Goal: Transaction & Acquisition: Book appointment/travel/reservation

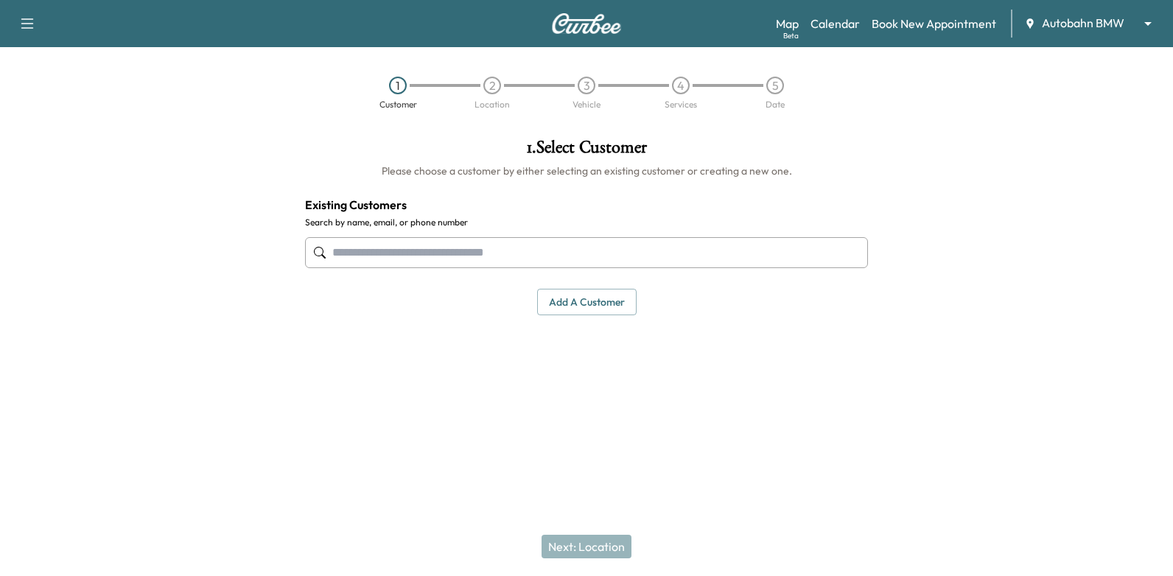
click at [742, 252] on input "text" at bounding box center [586, 252] width 563 height 31
click at [721, 257] on input "text" at bounding box center [586, 252] width 563 height 31
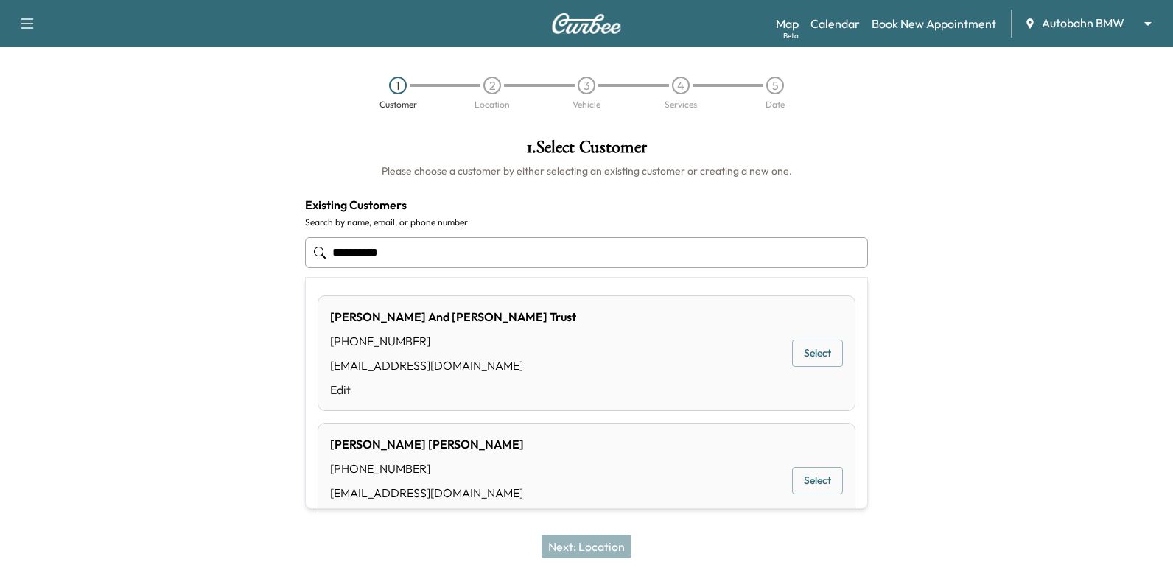
type input "**********"
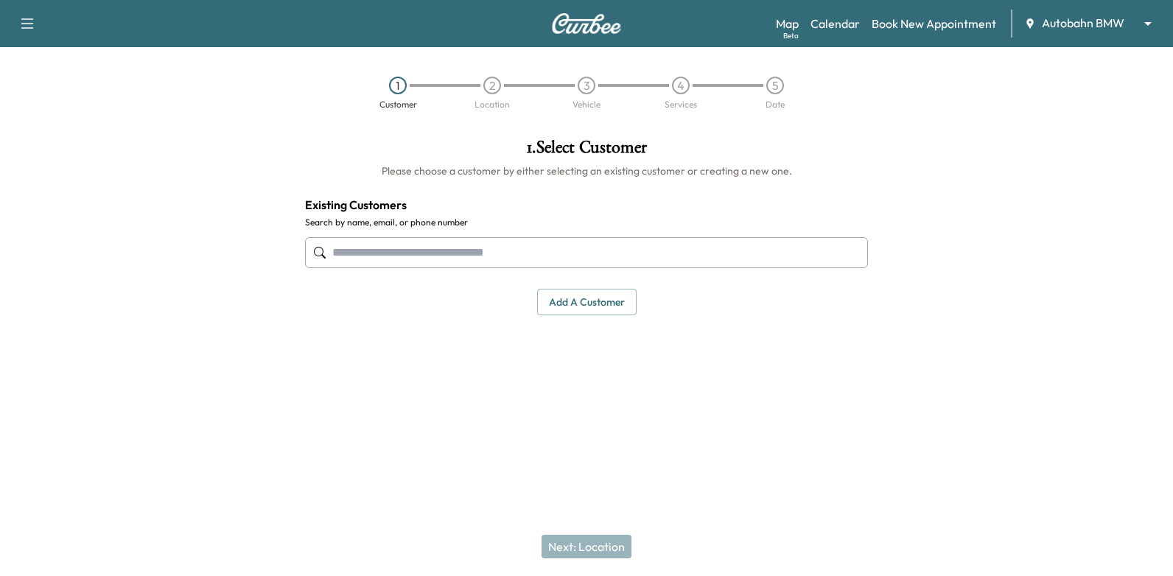
click at [944, 281] on div at bounding box center [1025, 271] width 293 height 288
click at [849, 22] on link "Calendar" at bounding box center [834, 24] width 49 height 18
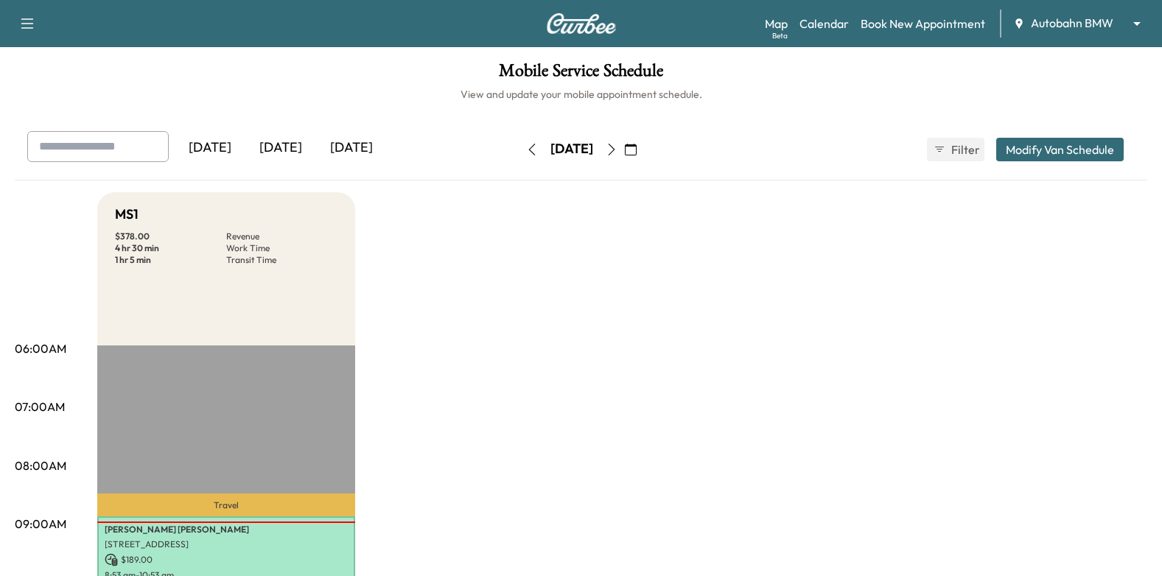
click at [614, 149] on icon "button" at bounding box center [611, 150] width 7 height 12
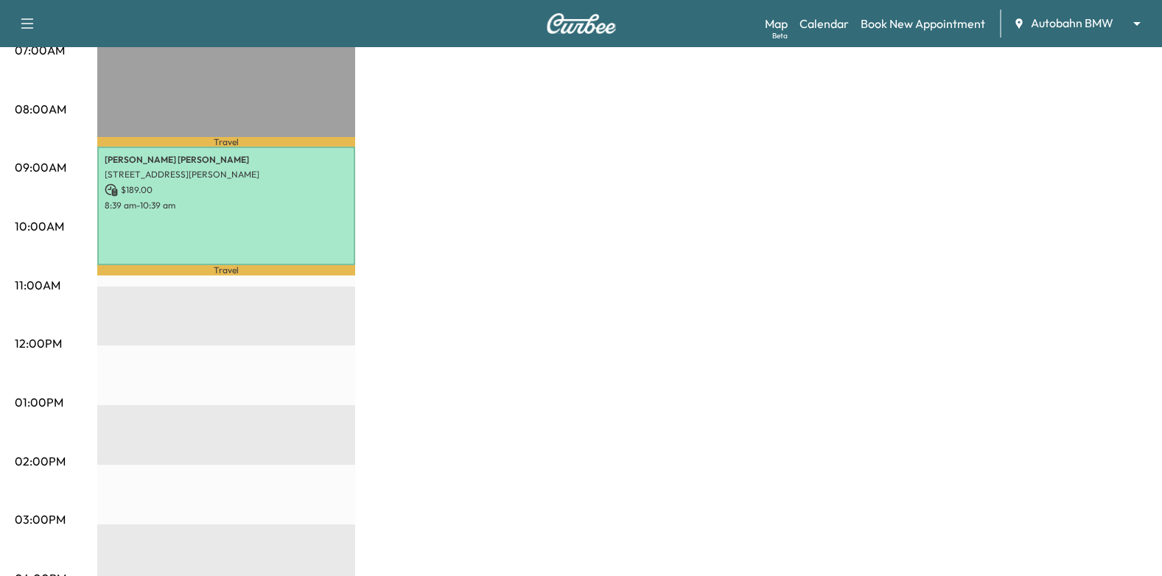
scroll to position [441, 0]
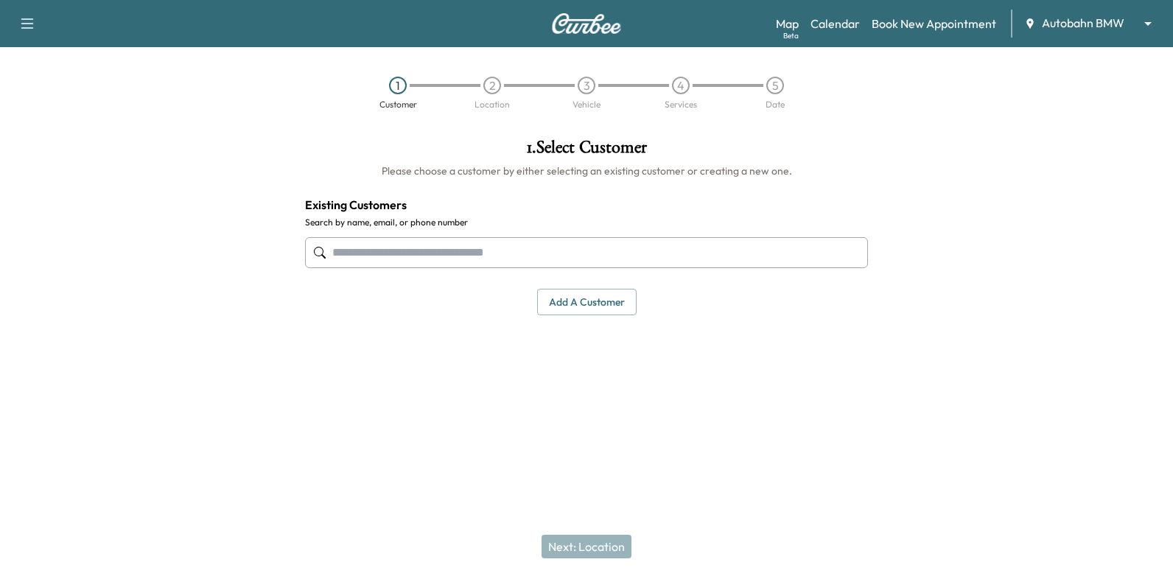
click at [792, 249] on input "text" at bounding box center [586, 252] width 563 height 31
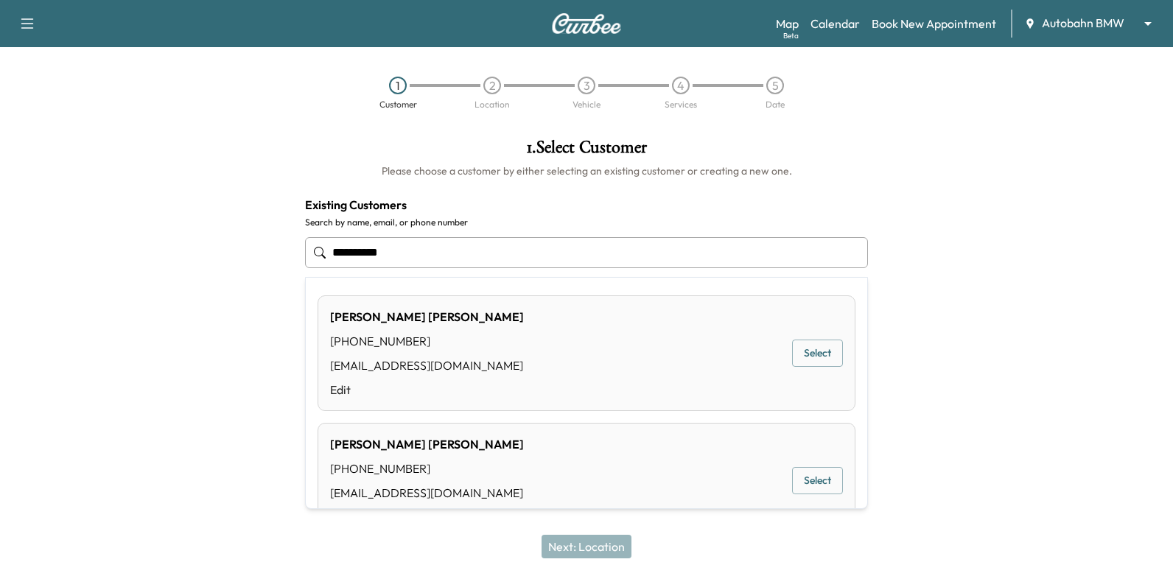
click at [808, 356] on button "Select" at bounding box center [817, 353] width 51 height 27
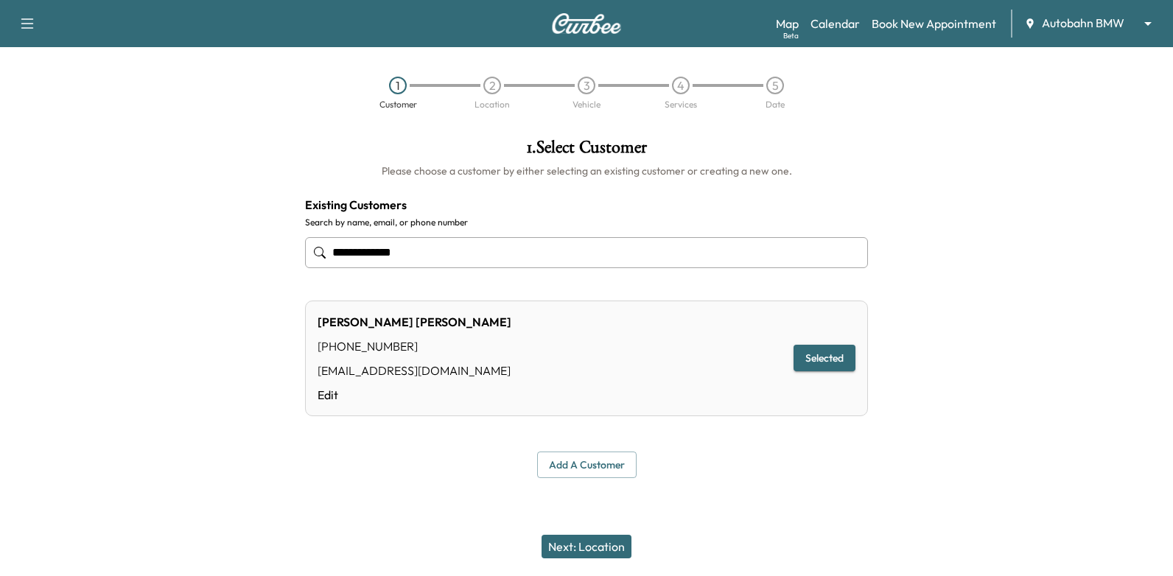
type input "**********"
click at [608, 552] on button "Next: Location" at bounding box center [586, 547] width 90 height 24
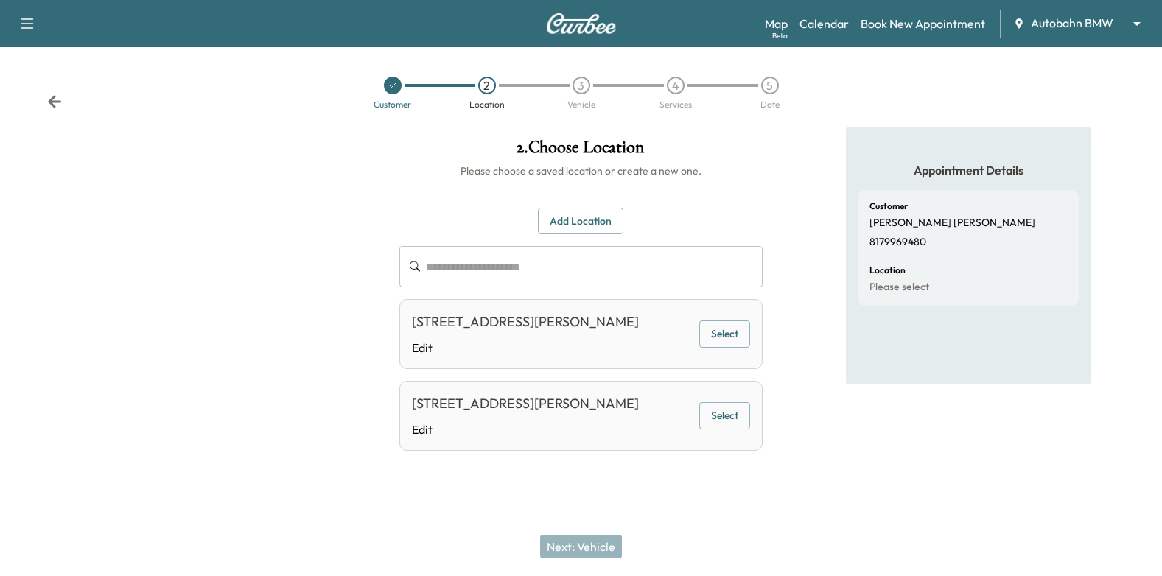
click at [744, 344] on button "Select" at bounding box center [724, 333] width 51 height 27
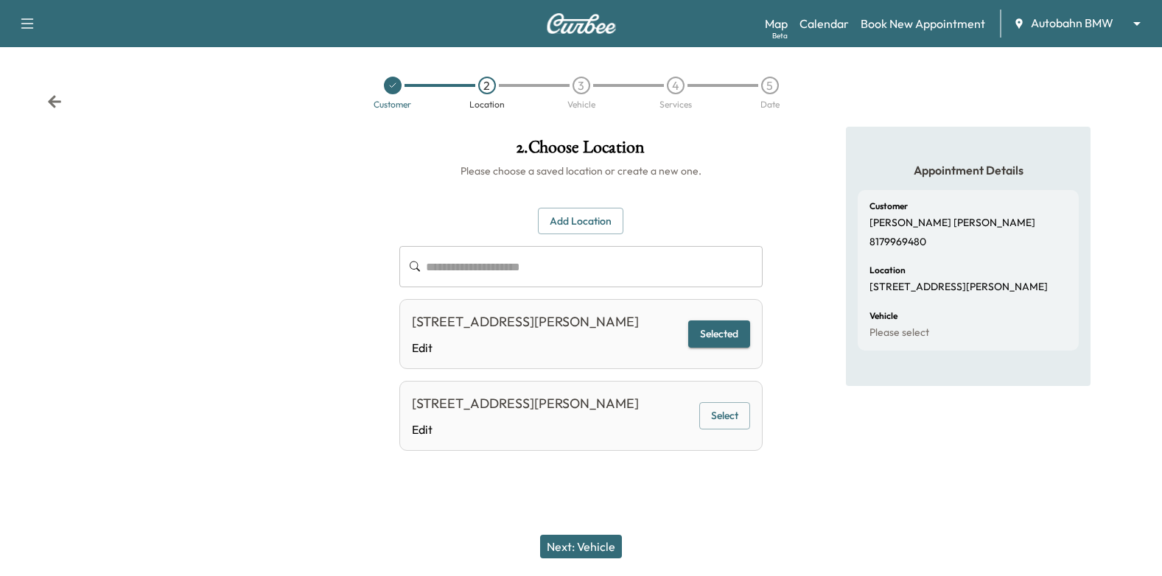
click at [586, 552] on button "Next: Vehicle" at bounding box center [581, 547] width 82 height 24
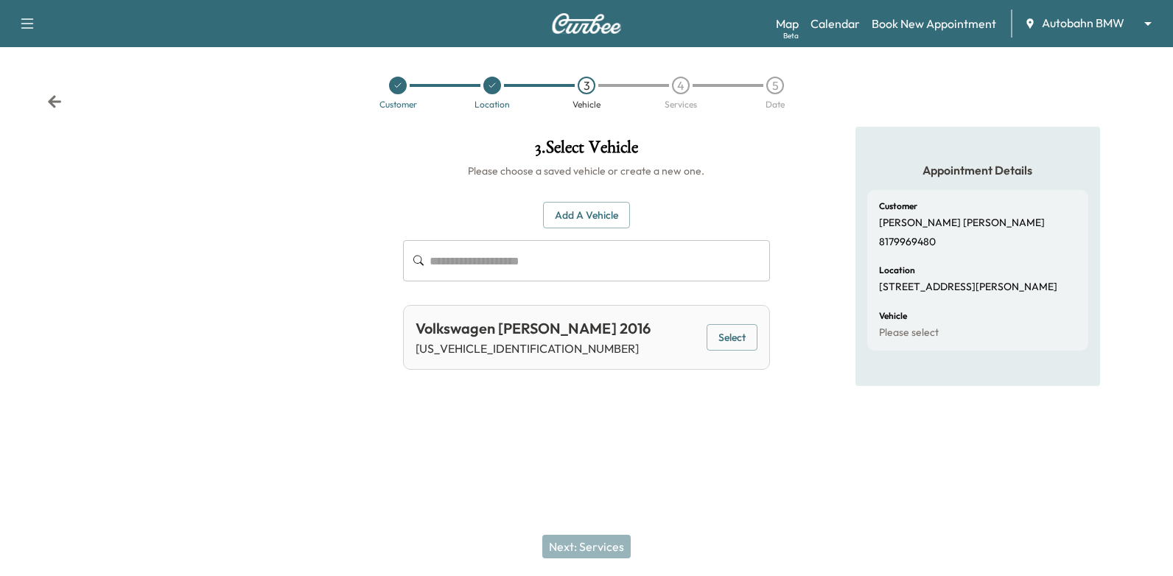
click at [597, 222] on button "Add a Vehicle" at bounding box center [586, 215] width 87 height 27
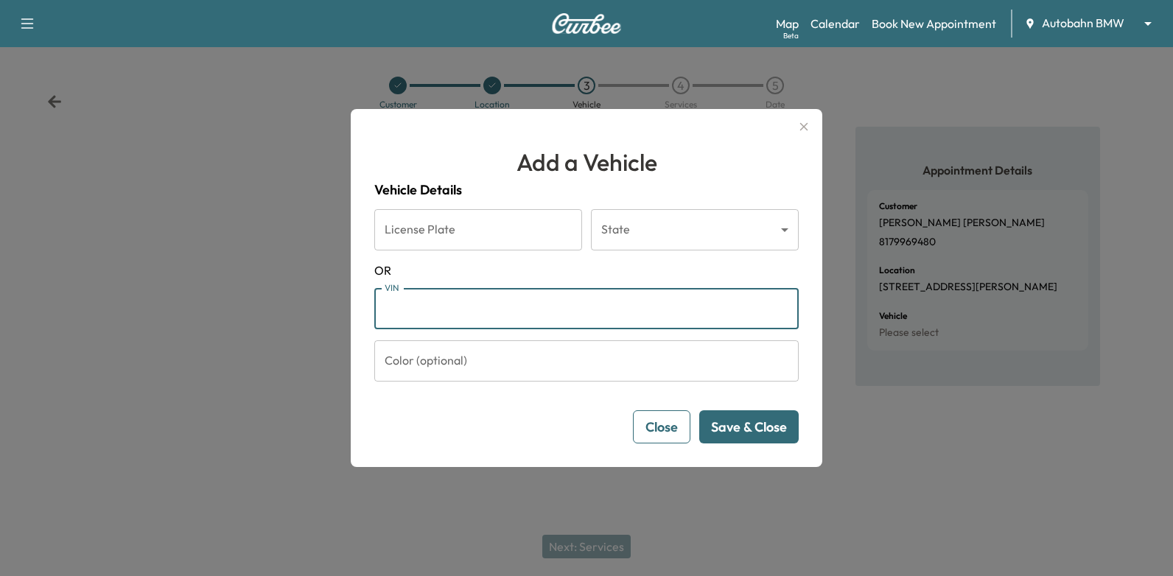
paste input "**********"
type input "**********"
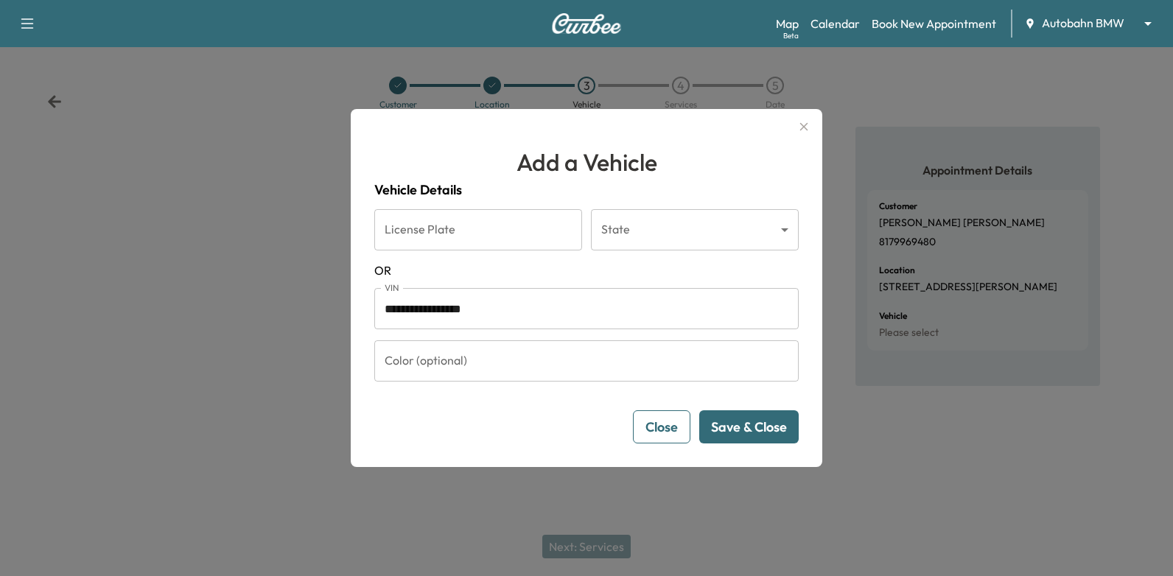
click at [736, 430] on button "Save & Close" at bounding box center [748, 426] width 99 height 33
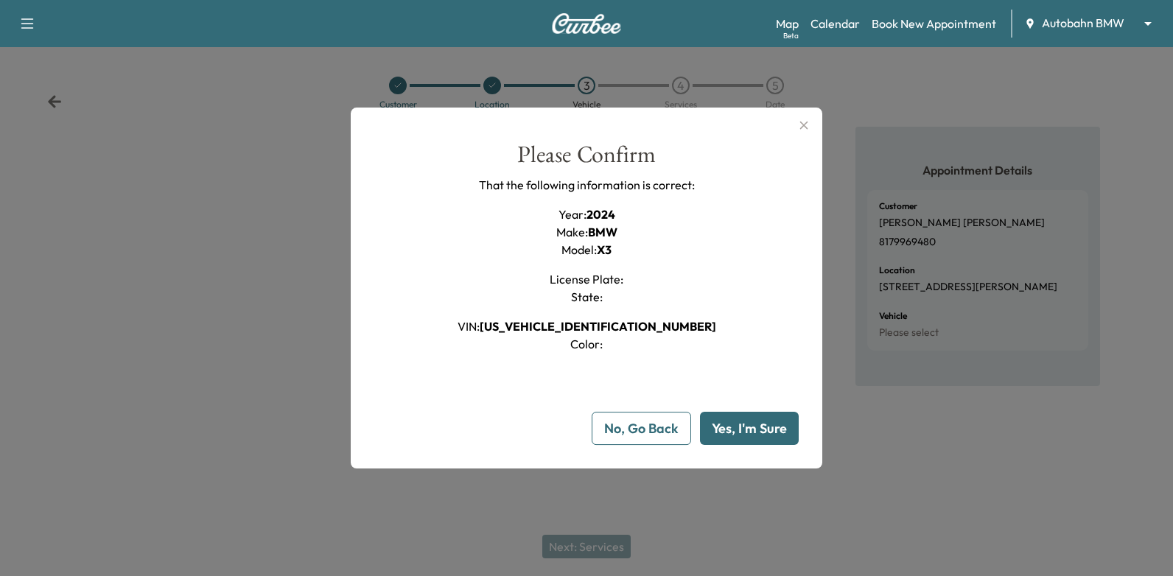
click at [736, 430] on button "Yes, I'm Sure" at bounding box center [749, 428] width 99 height 33
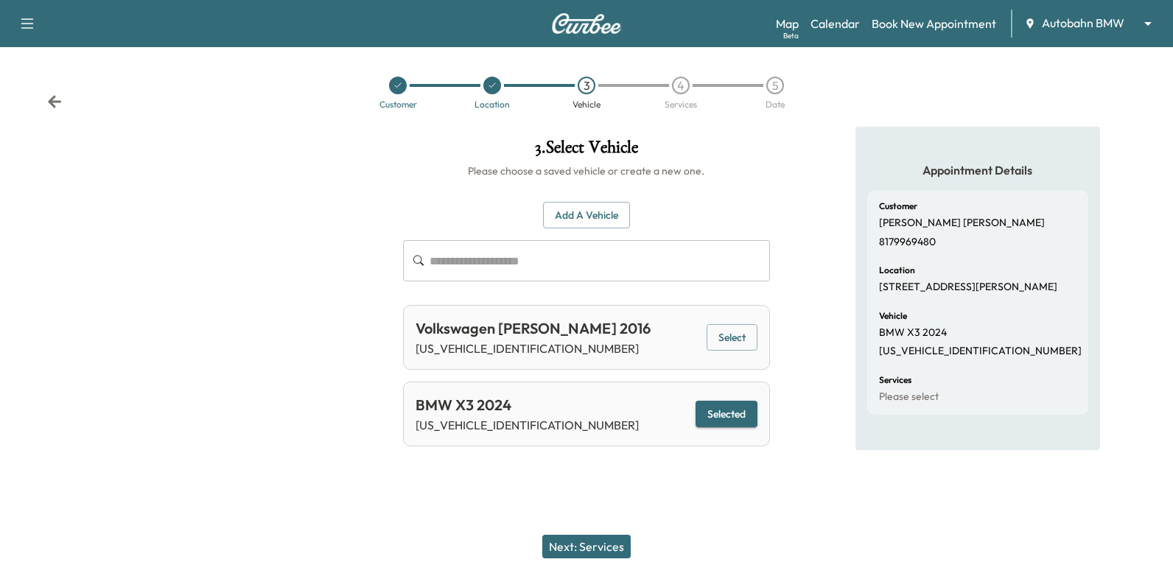
click at [563, 544] on button "Next: Services" at bounding box center [586, 547] width 88 height 24
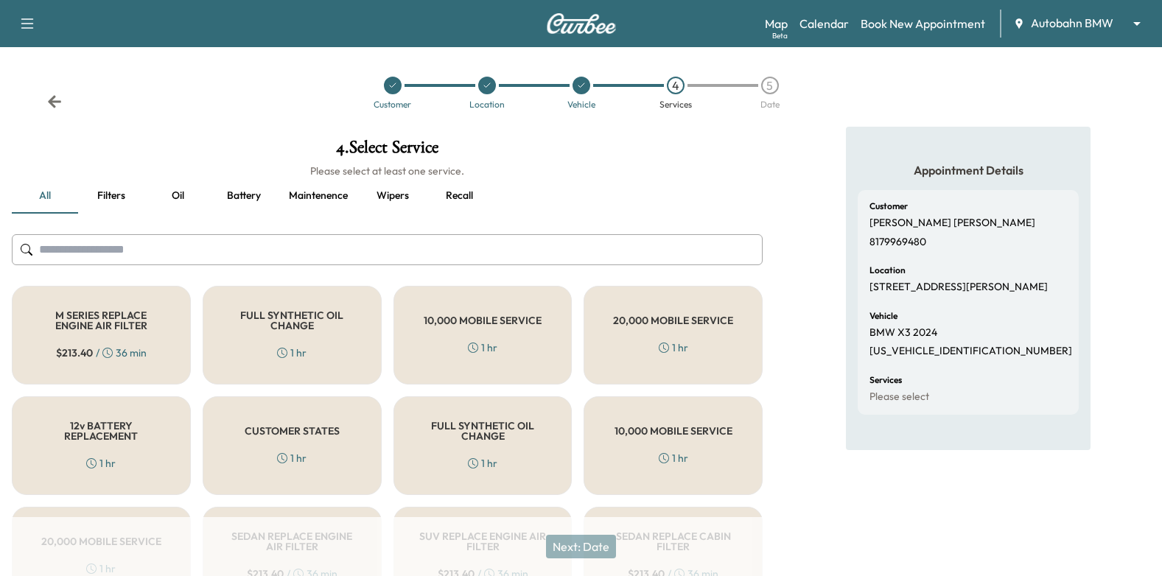
click at [516, 320] on h5 "10,000 MOBILE SERVICE" at bounding box center [483, 320] width 118 height 10
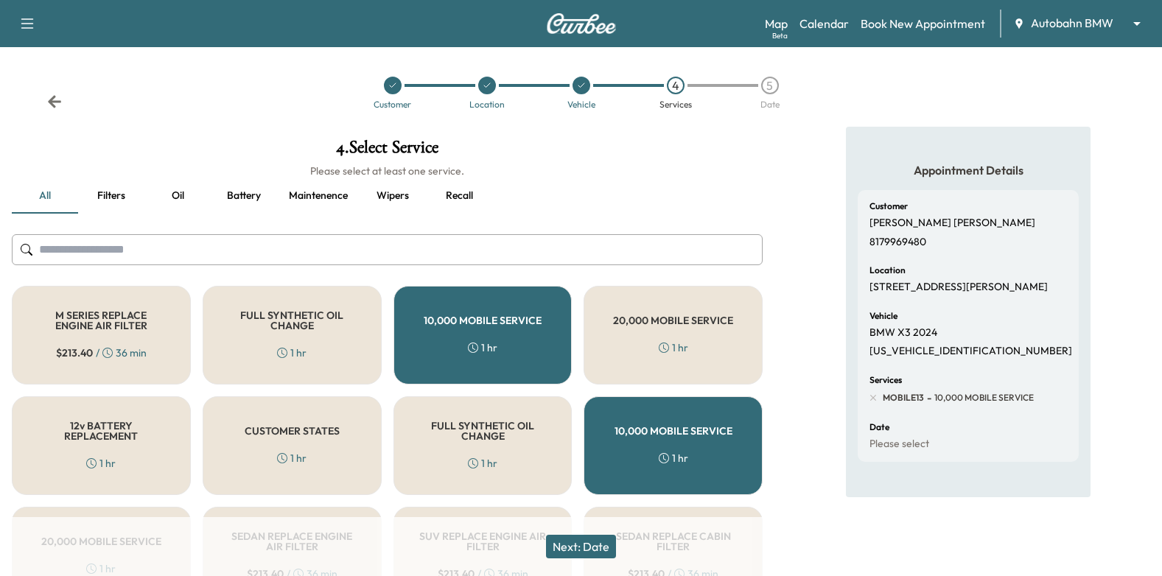
click at [568, 545] on button "Next: Date" at bounding box center [581, 547] width 70 height 24
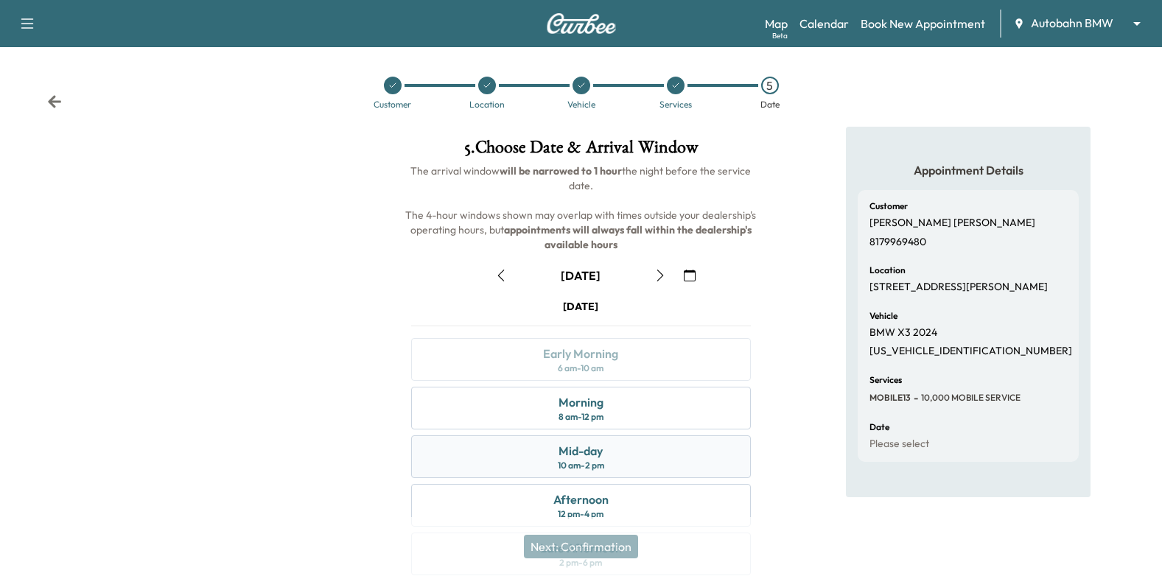
click at [625, 459] on div "Mid-day 10 am - 2 pm" at bounding box center [581, 456] width 340 height 43
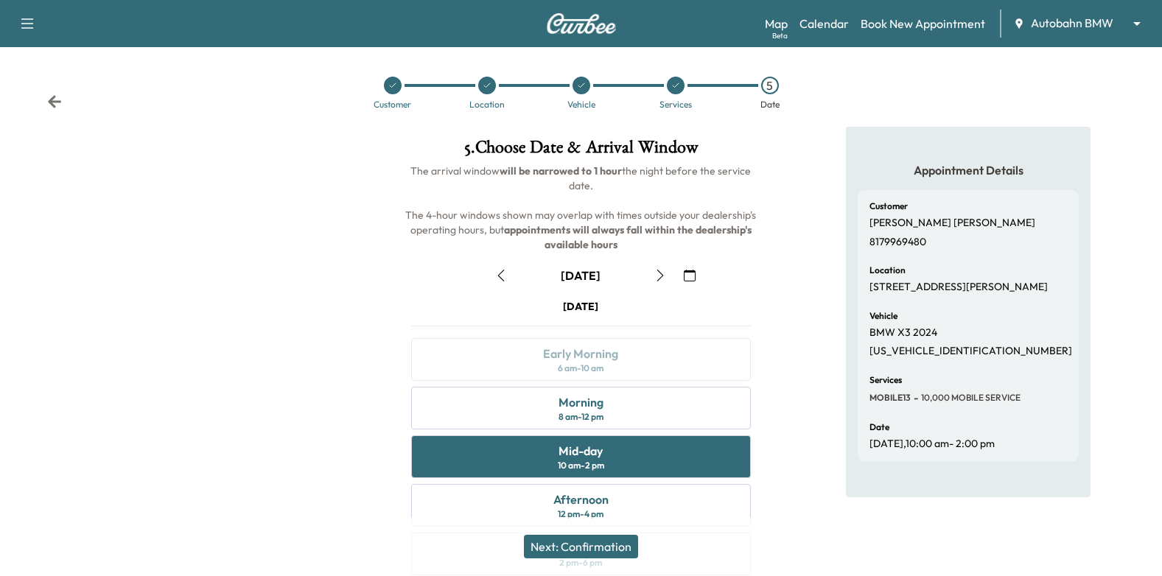
click at [610, 546] on button "Next: Confirmation" at bounding box center [581, 547] width 114 height 24
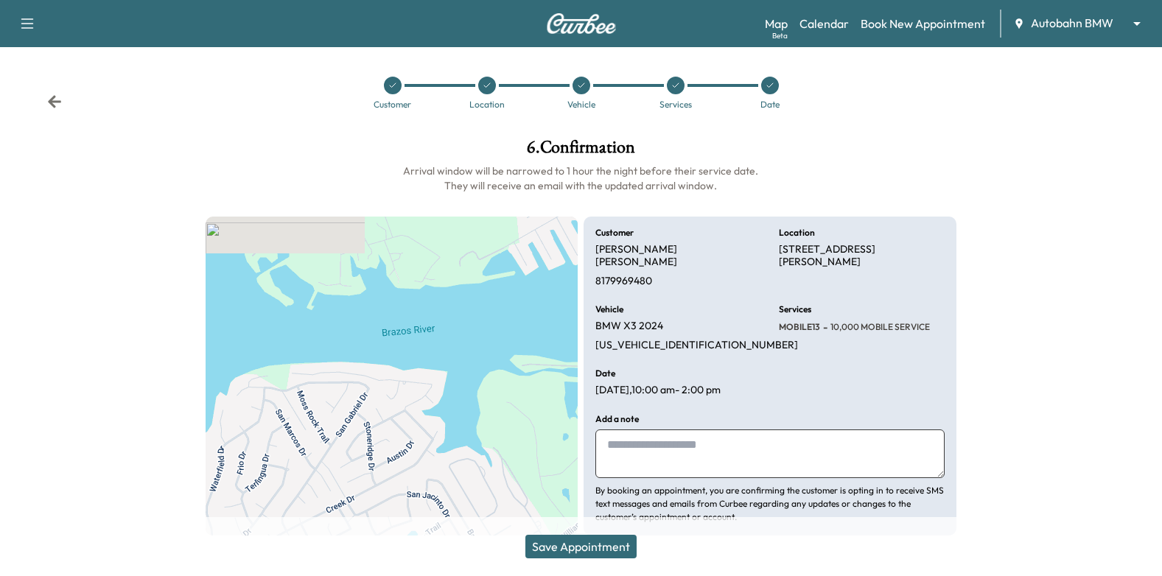
click at [645, 439] on textarea at bounding box center [769, 453] width 349 height 49
type textarea "**********"
click at [767, 88] on icon at bounding box center [769, 85] width 9 height 9
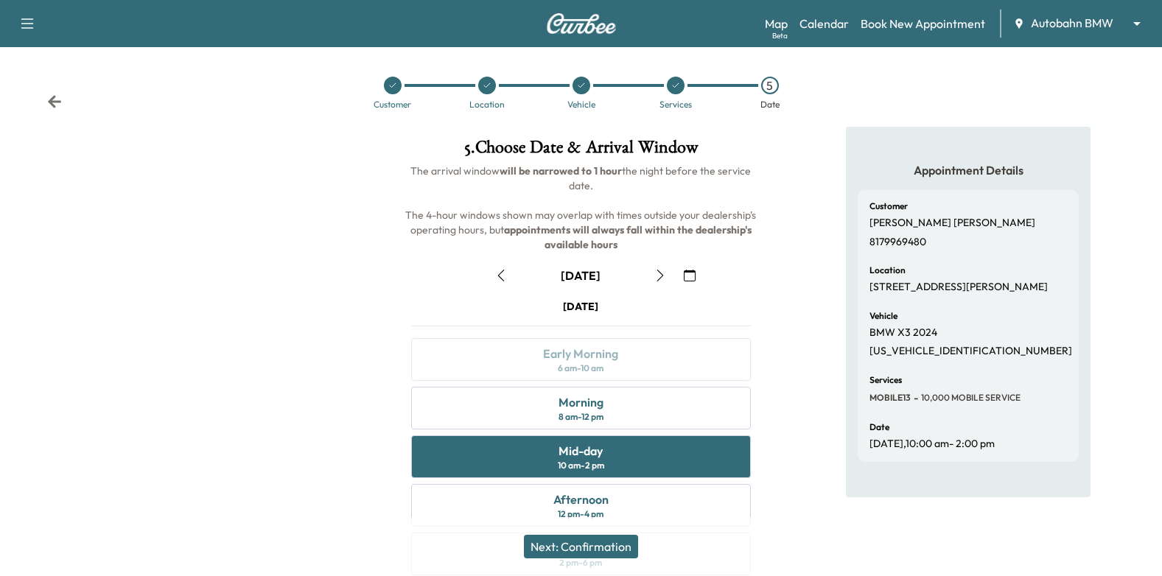
click at [695, 281] on icon "button" at bounding box center [690, 276] width 12 height 12
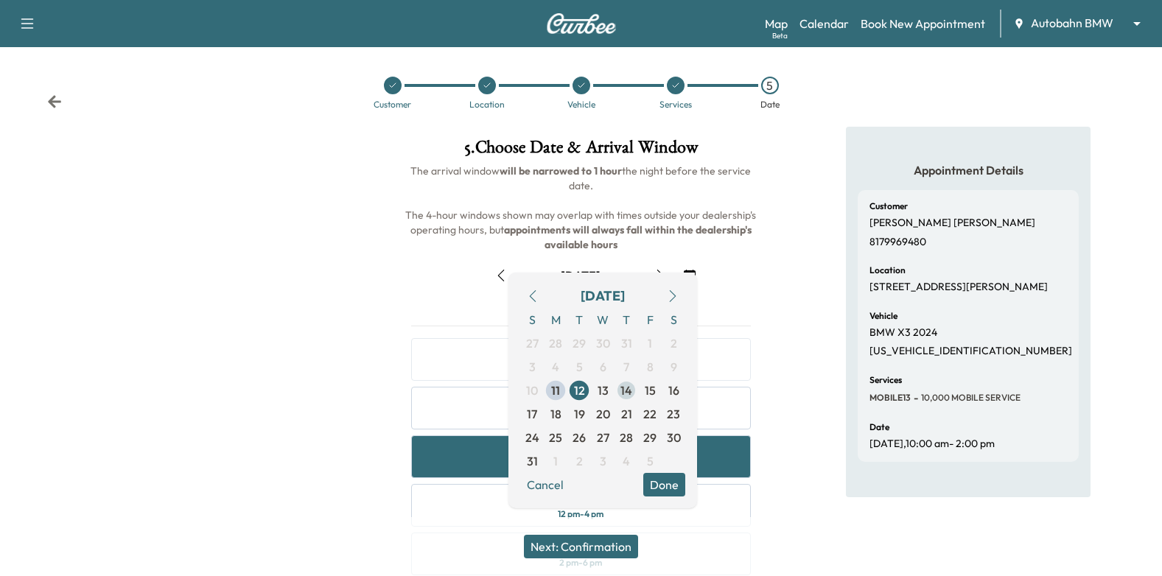
click at [633, 394] on span "14" at bounding box center [626, 391] width 24 height 24
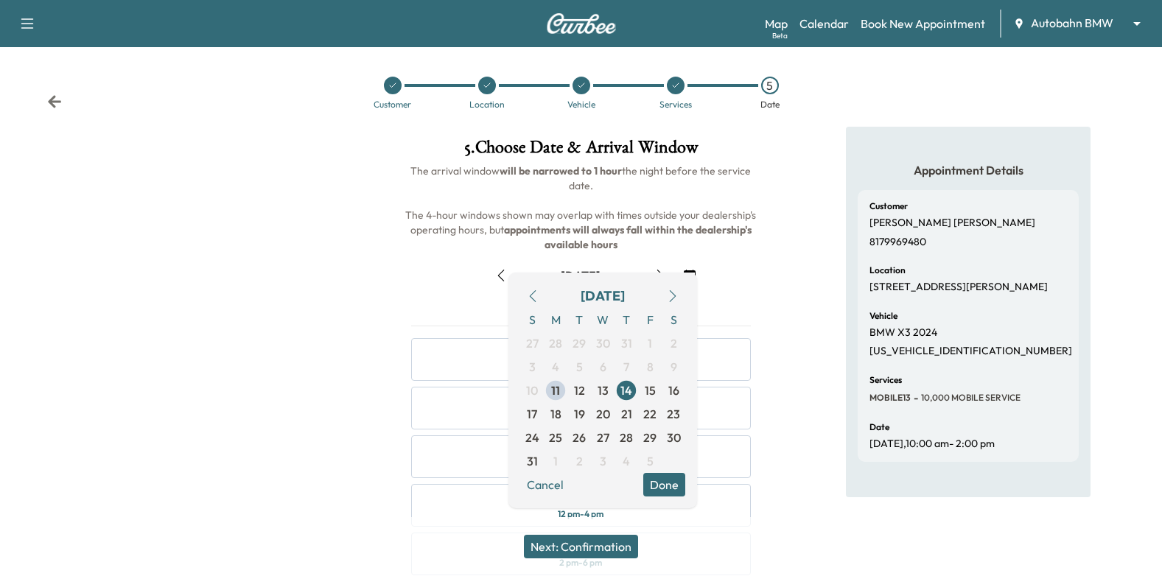
drag, startPoint x: 670, startPoint y: 481, endPoint x: 787, endPoint y: 489, distance: 118.1
click at [673, 481] on button "Done" at bounding box center [664, 485] width 42 height 24
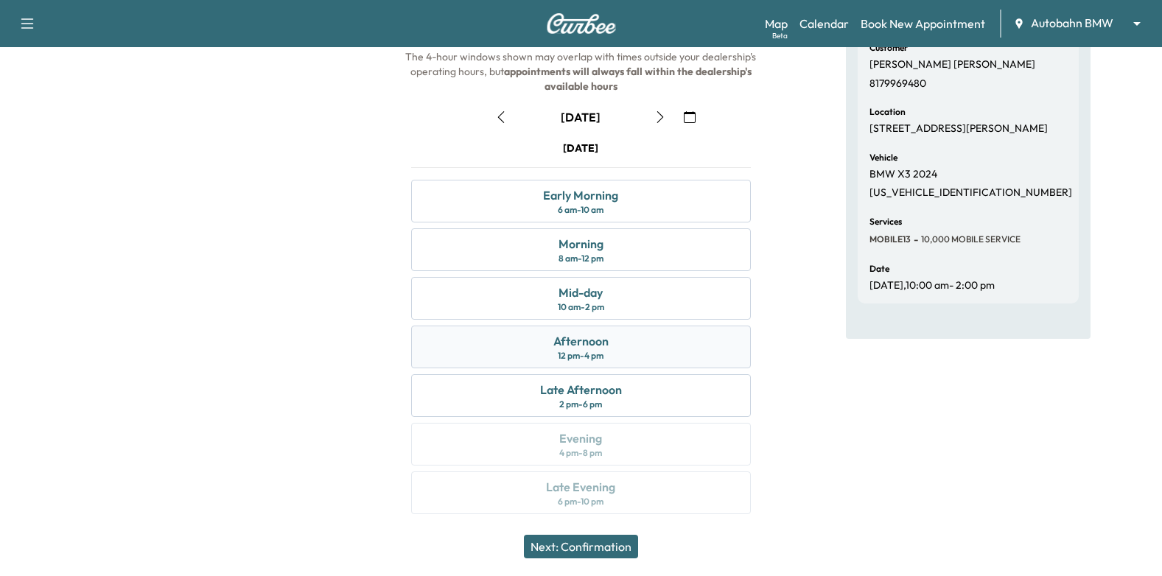
scroll to position [161, 0]
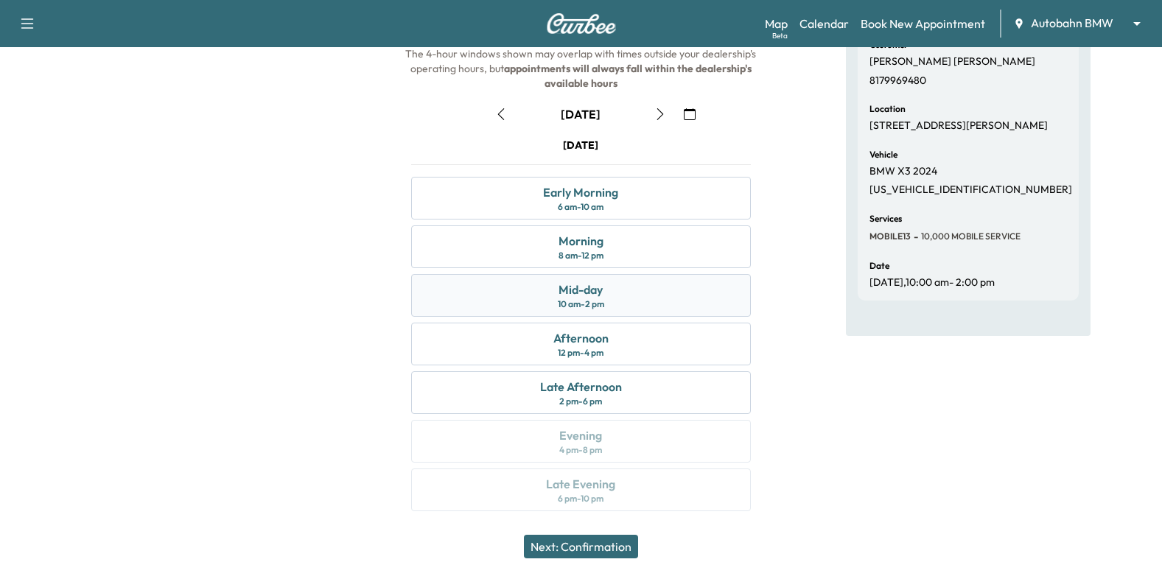
click at [659, 303] on div "Mid-day 10 am - 2 pm" at bounding box center [581, 295] width 340 height 43
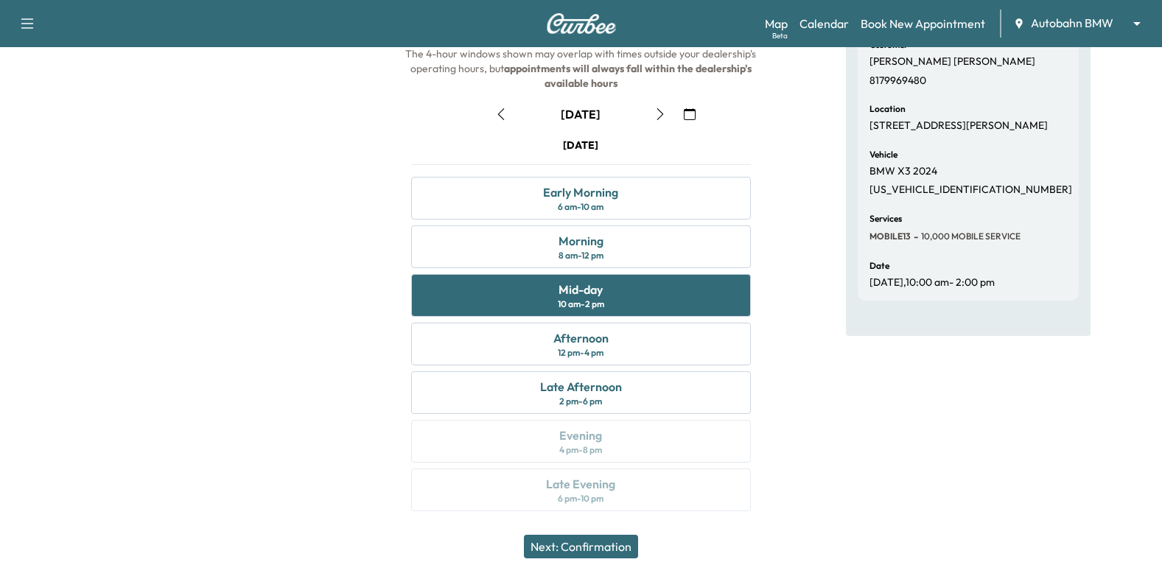
click at [594, 547] on button "Next: Confirmation" at bounding box center [581, 547] width 114 height 24
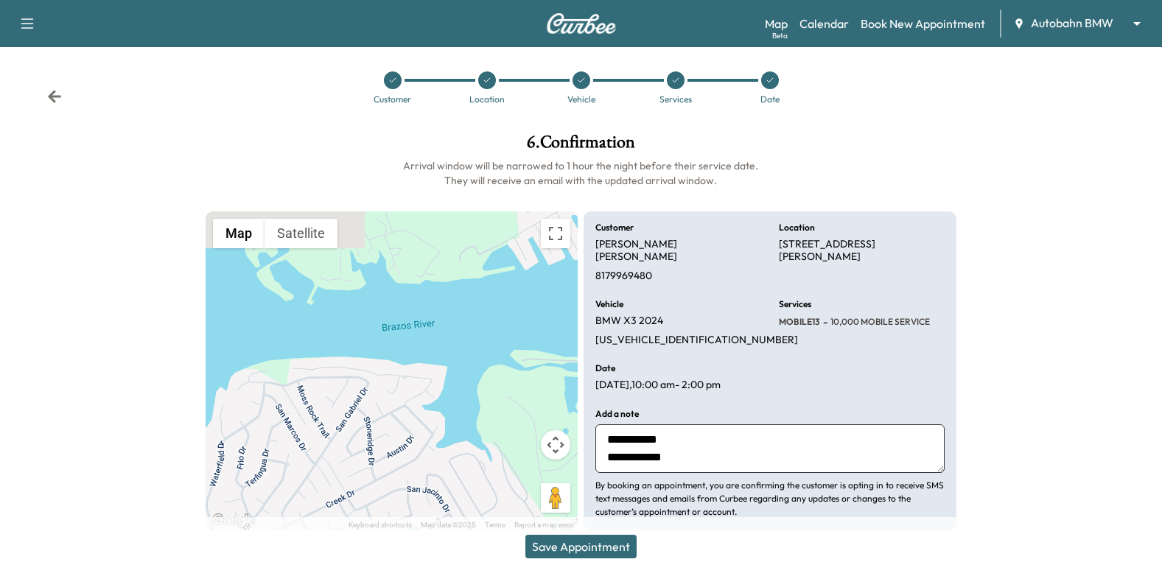
click at [622, 545] on button "Save Appointment" at bounding box center [580, 547] width 111 height 24
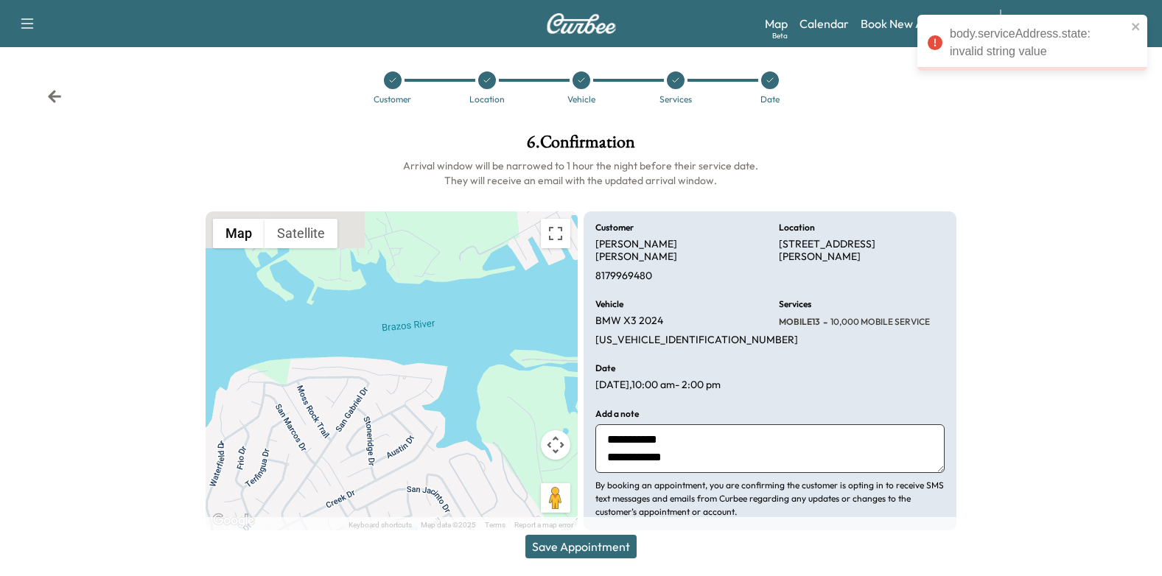
click at [492, 85] on div at bounding box center [487, 80] width 18 height 18
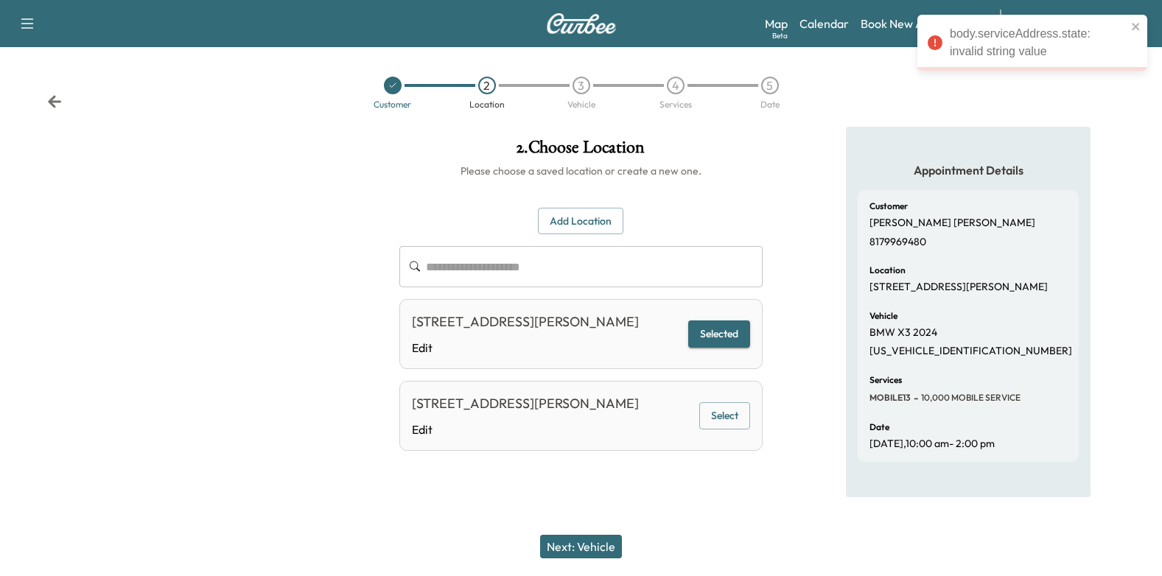
scroll to position [4, 0]
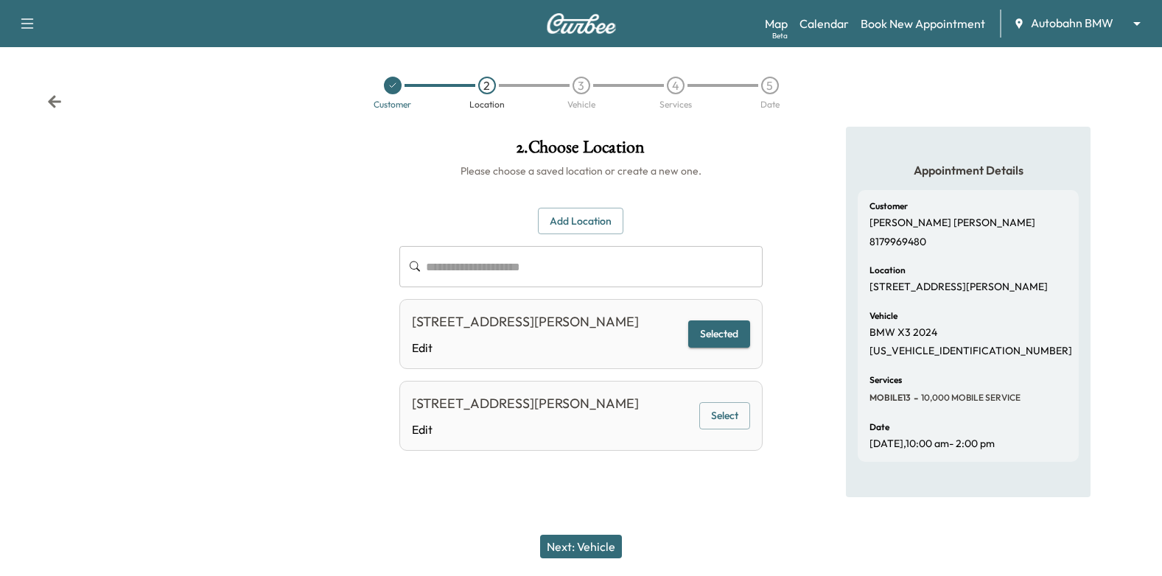
click at [589, 226] on button "Add Location" at bounding box center [580, 221] width 85 height 27
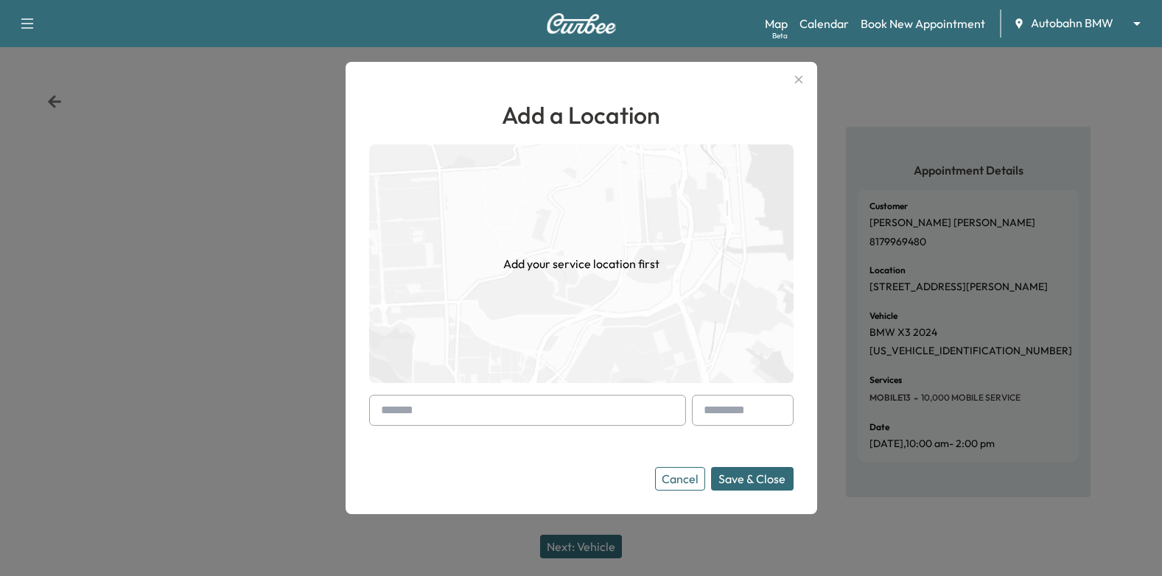
paste input "**********"
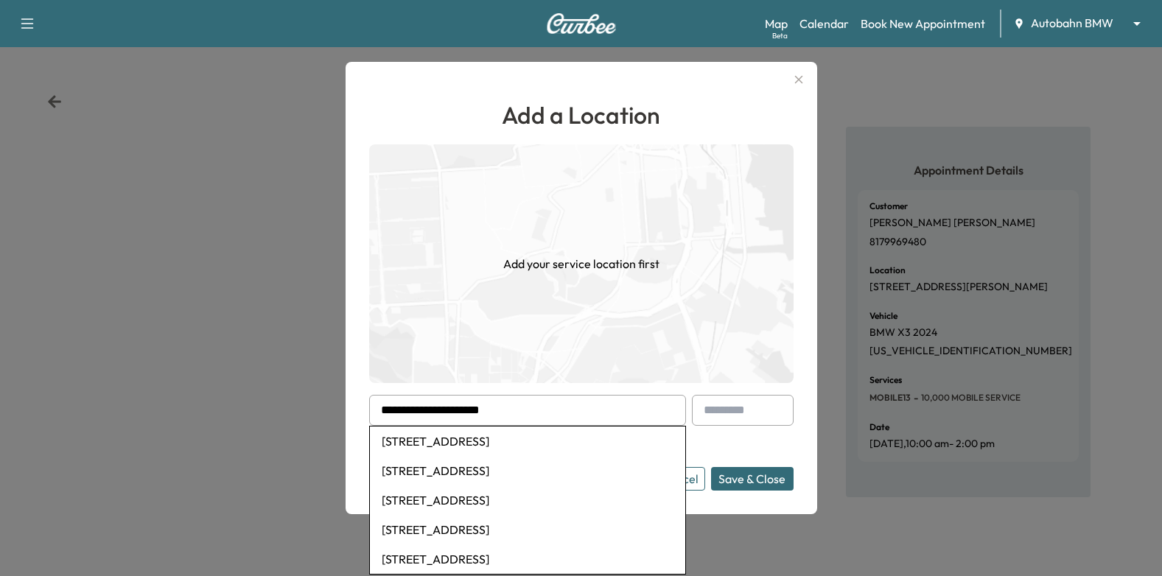
click at [592, 440] on li "[STREET_ADDRESS]" at bounding box center [527, 440] width 315 height 29
type input "**********"
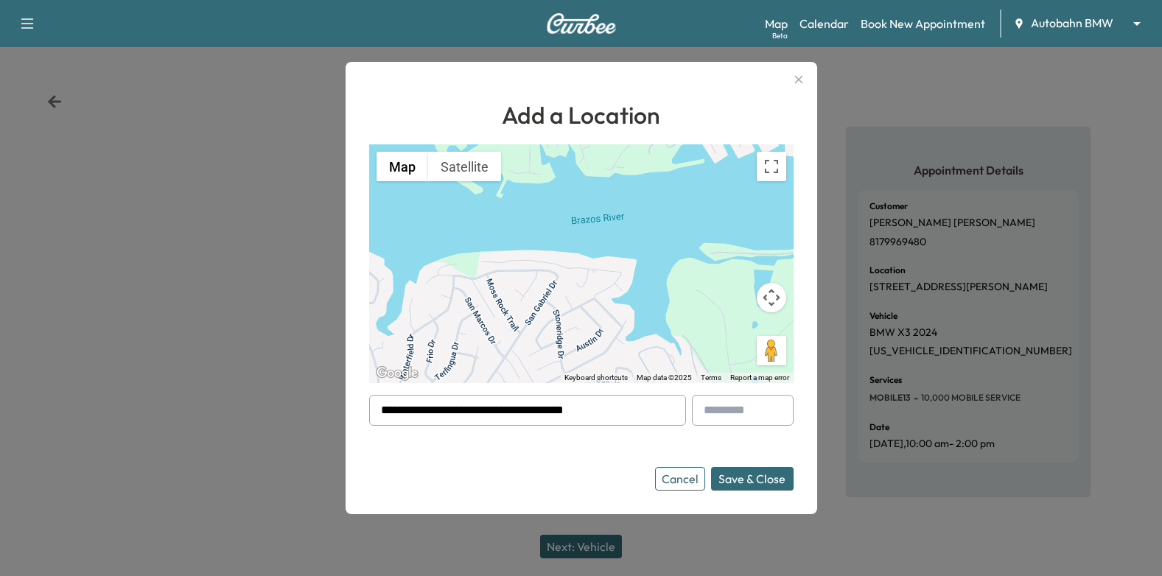
click at [773, 480] on button "Save & Close" at bounding box center [752, 479] width 82 height 24
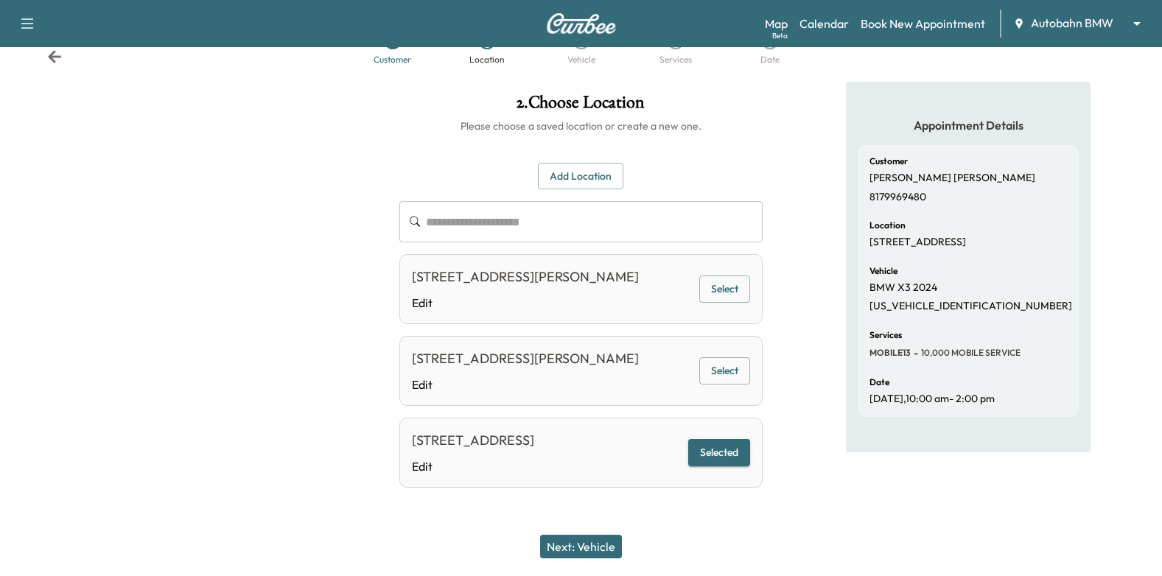
scroll to position [107, 0]
click at [583, 544] on button "Next: Vehicle" at bounding box center [581, 547] width 82 height 24
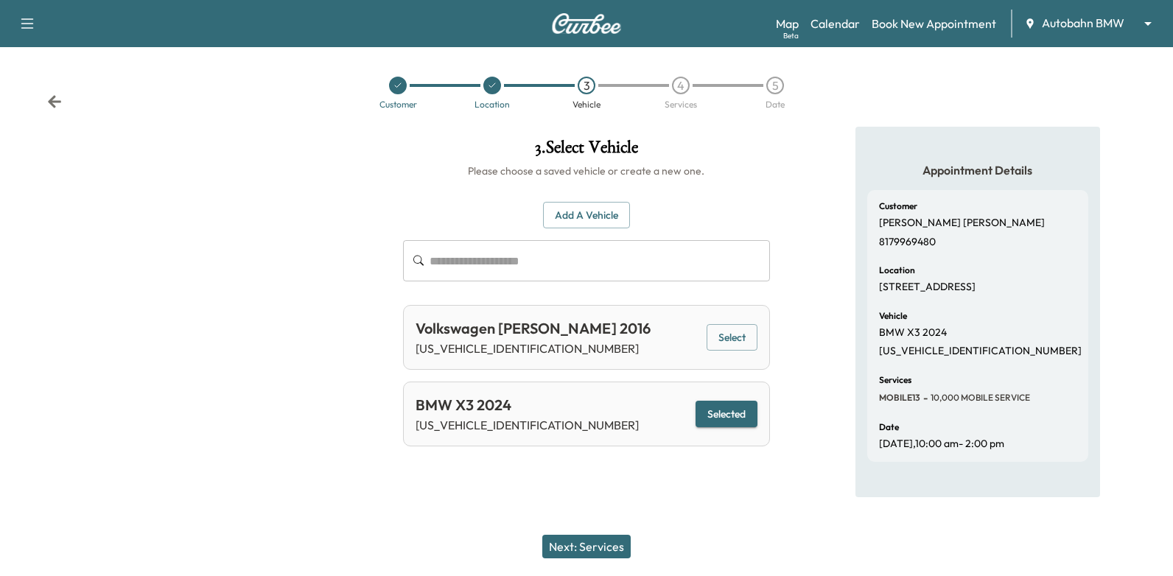
click at [578, 536] on button "Next: Services" at bounding box center [586, 547] width 88 height 24
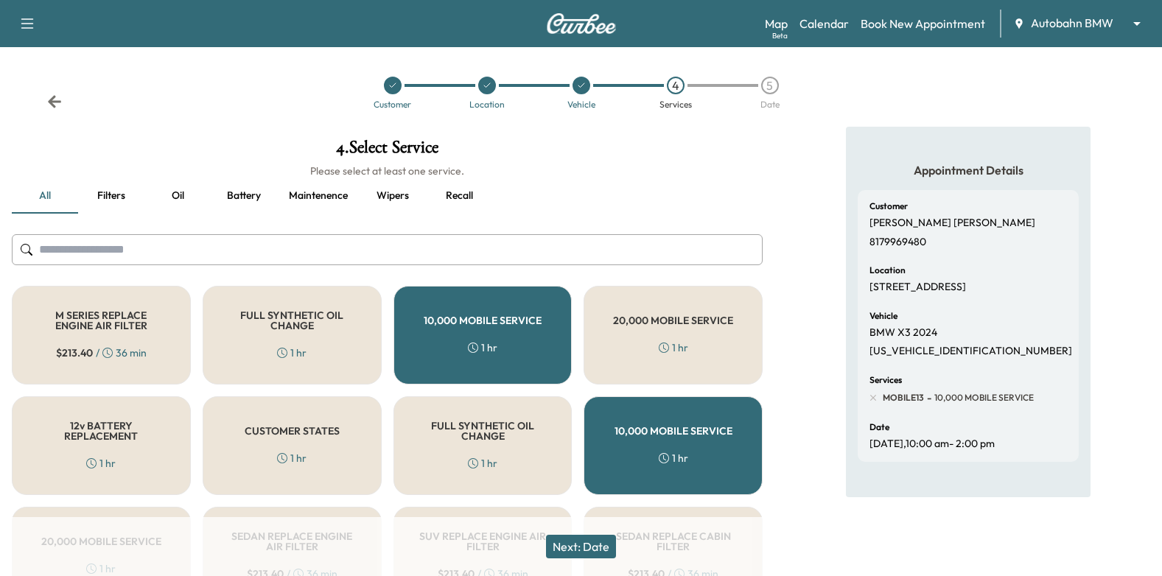
drag, startPoint x: 581, startPoint y: 543, endPoint x: 623, endPoint y: 531, distance: 43.6
click at [585, 542] on button "Next: Date" at bounding box center [581, 547] width 70 height 24
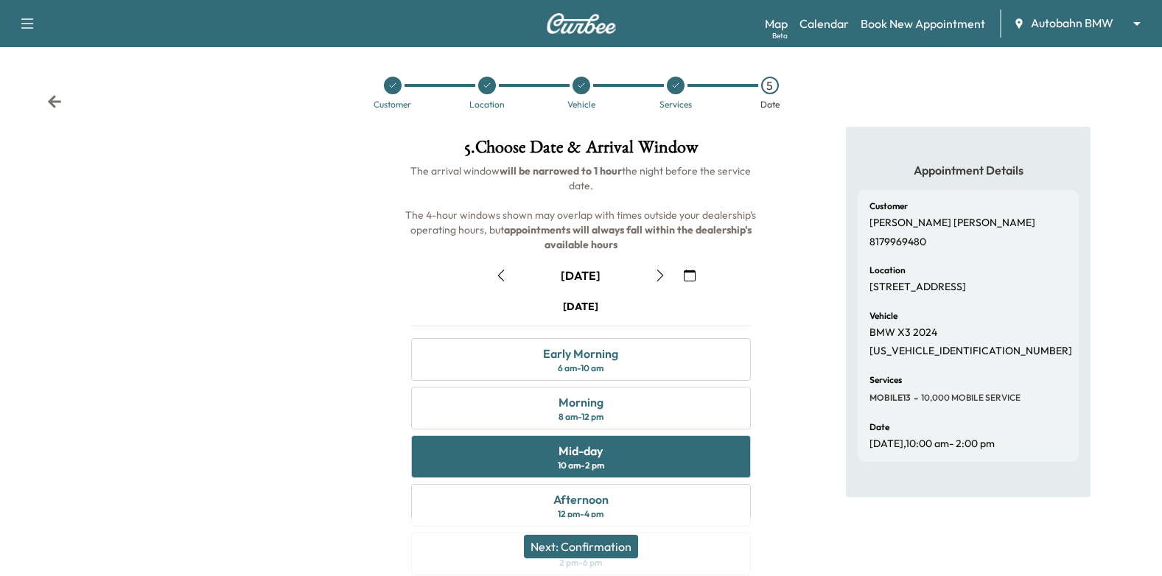
click at [609, 549] on button "Next: Confirmation" at bounding box center [581, 547] width 114 height 24
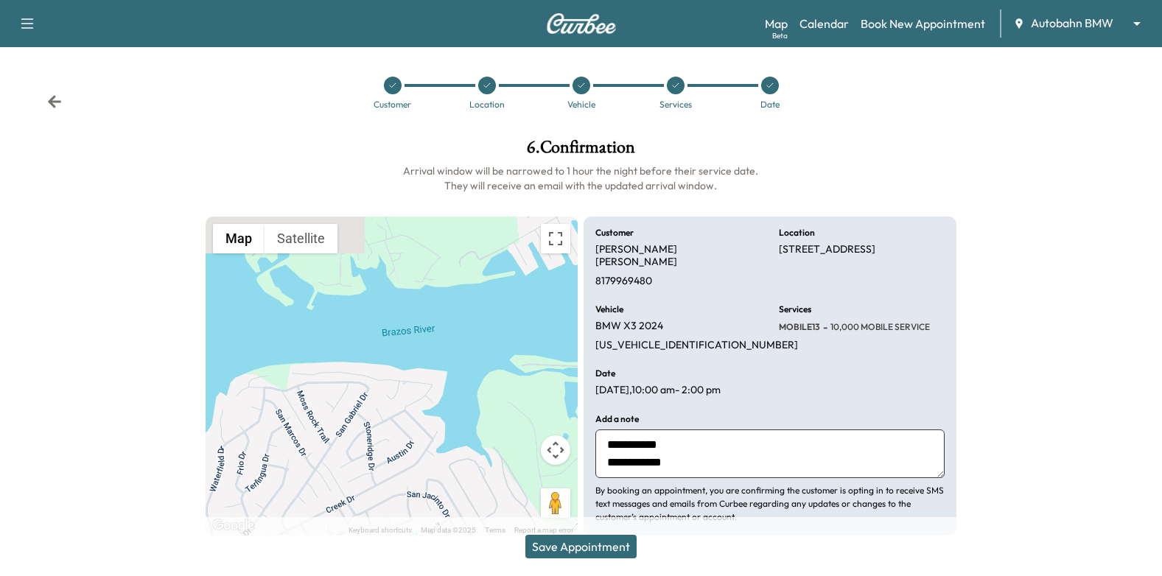
click at [573, 544] on button "Save Appointment" at bounding box center [580, 547] width 111 height 24
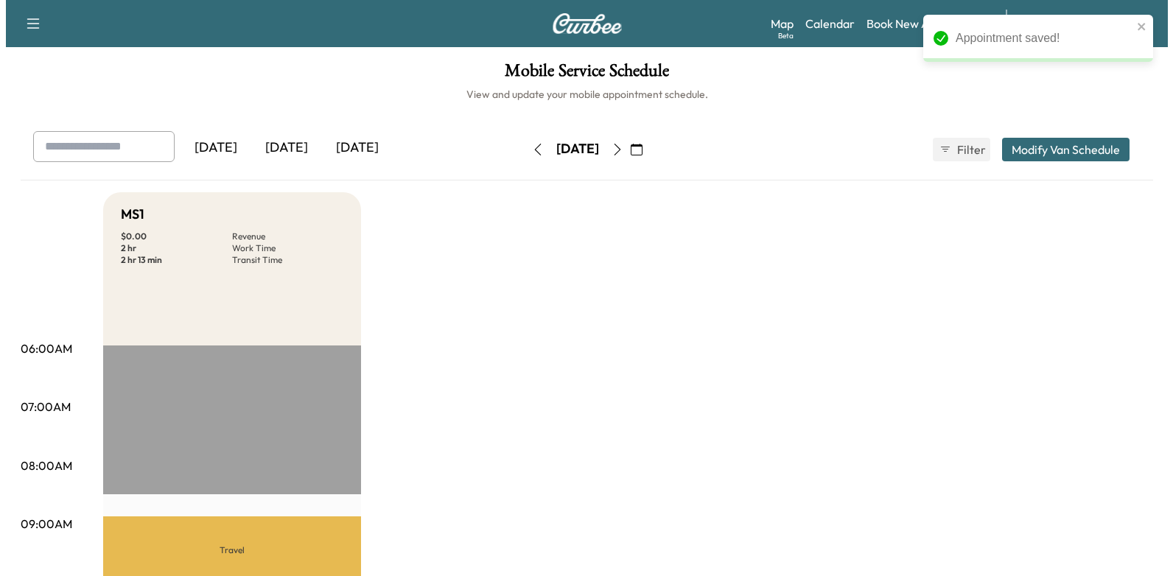
scroll to position [295, 0]
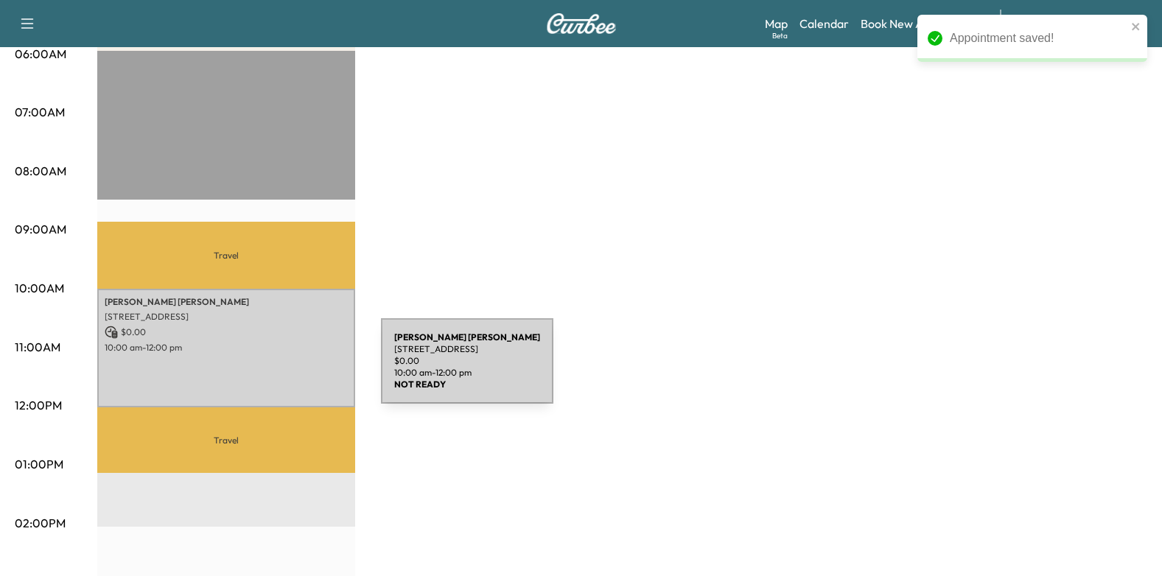
click at [270, 368] on div "[PERSON_NAME] [STREET_ADDRESS] $ 0.00 10:00 am - 12:00 pm" at bounding box center [226, 348] width 258 height 119
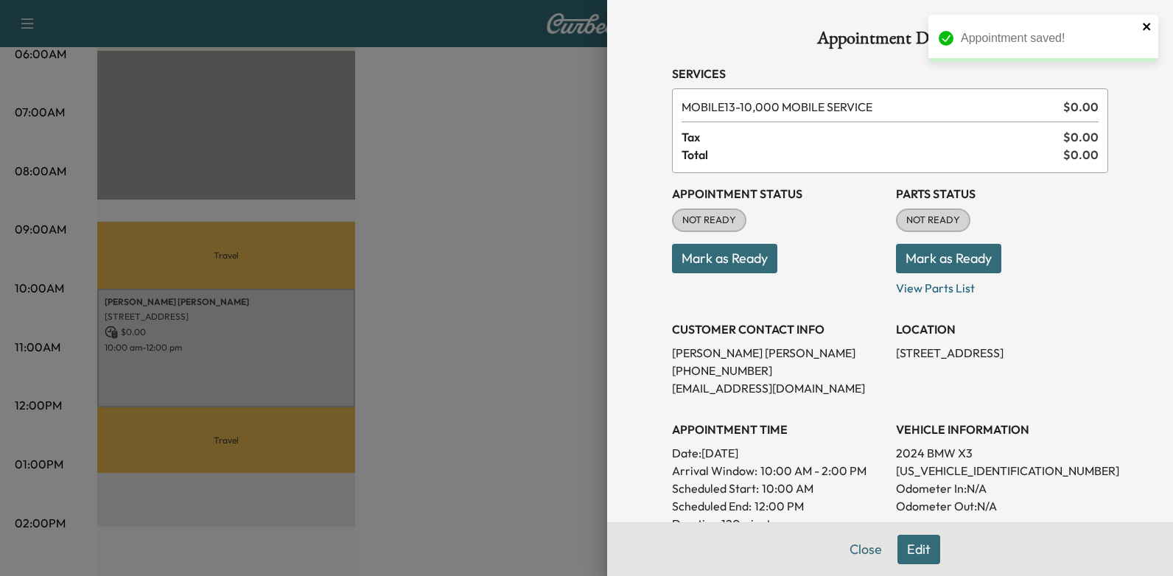
click at [1145, 22] on icon "close" at bounding box center [1147, 27] width 10 height 12
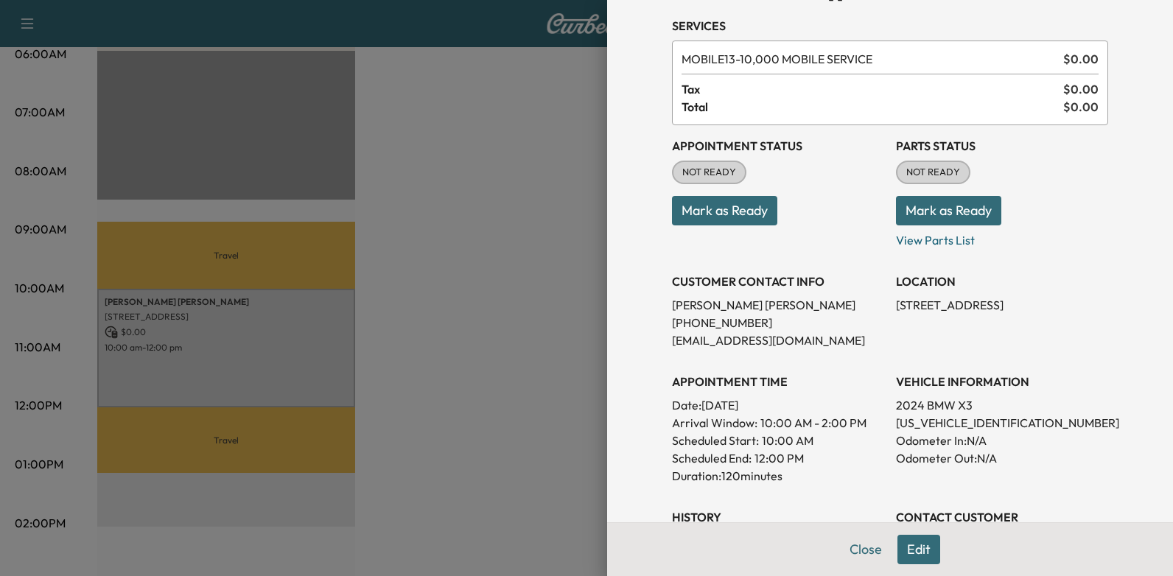
scroll to position [74, 0]
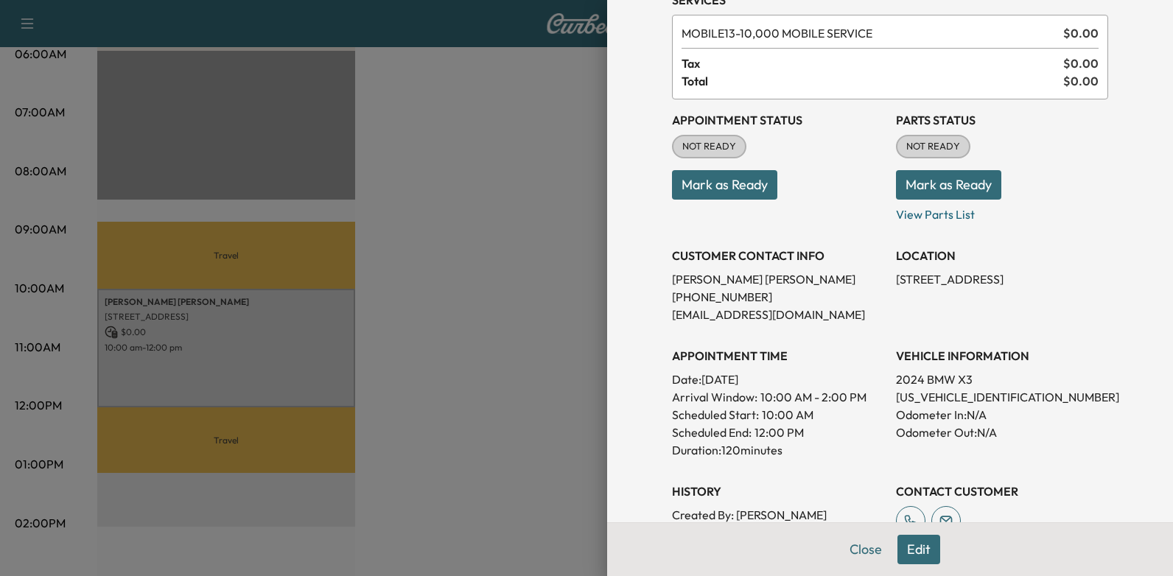
click at [741, 175] on button "Mark as Ready" at bounding box center [724, 184] width 105 height 29
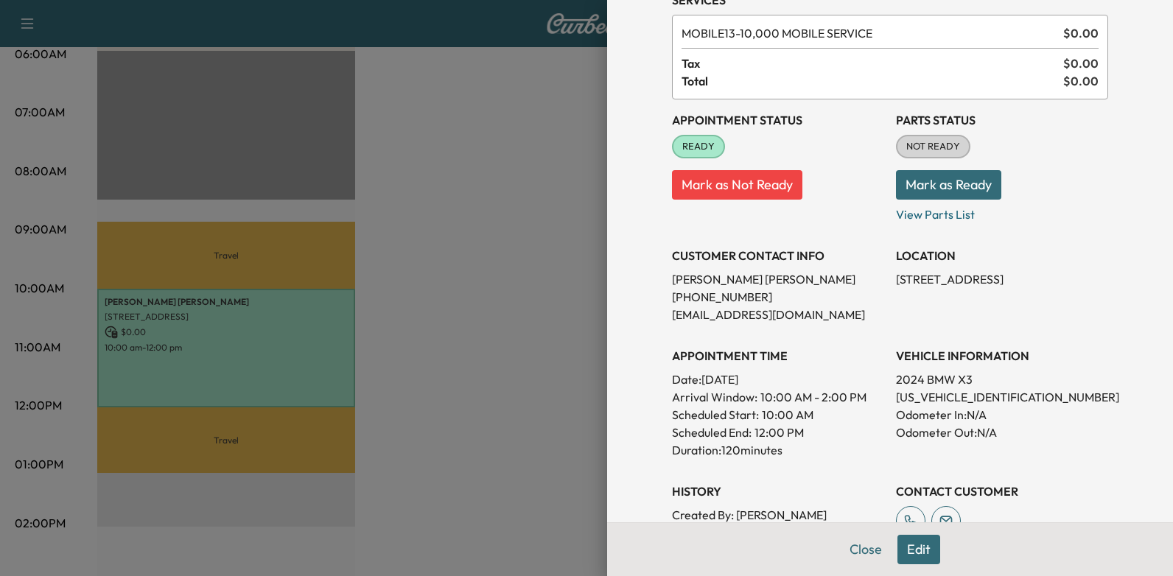
drag, startPoint x: 694, startPoint y: 379, endPoint x: 828, endPoint y: 379, distance: 134.1
click at [828, 379] on p "Date: [DATE]" at bounding box center [778, 380] width 212 height 18
drag, startPoint x: 828, startPoint y: 379, endPoint x: 770, endPoint y: 377, distance: 57.5
copy p "[DATE]"
click at [361, 212] on div at bounding box center [586, 288] width 1173 height 576
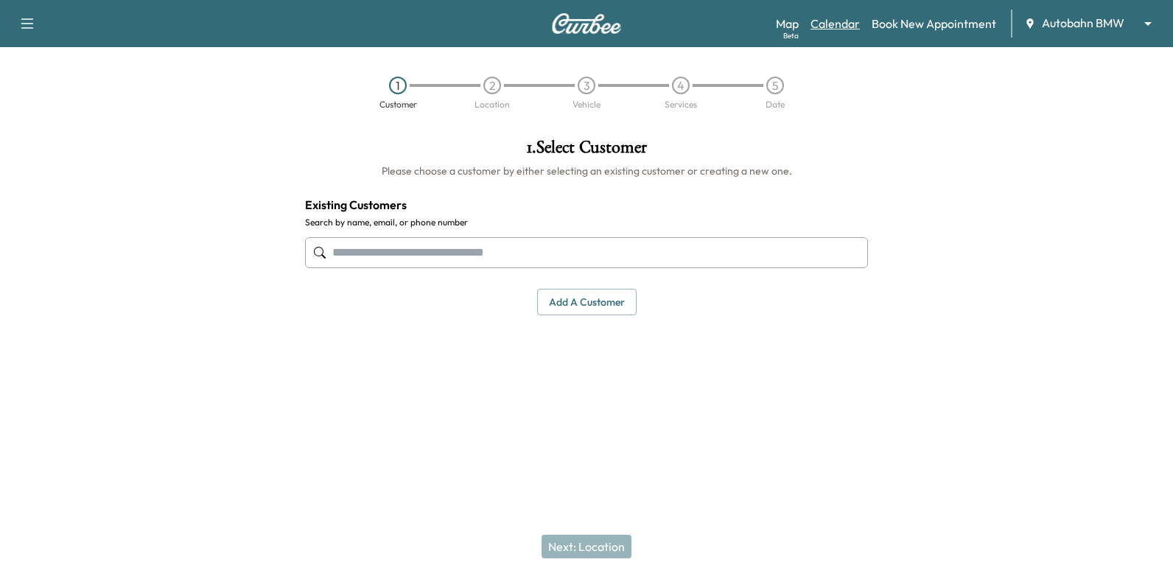
click at [845, 28] on link "Calendar" at bounding box center [834, 24] width 49 height 18
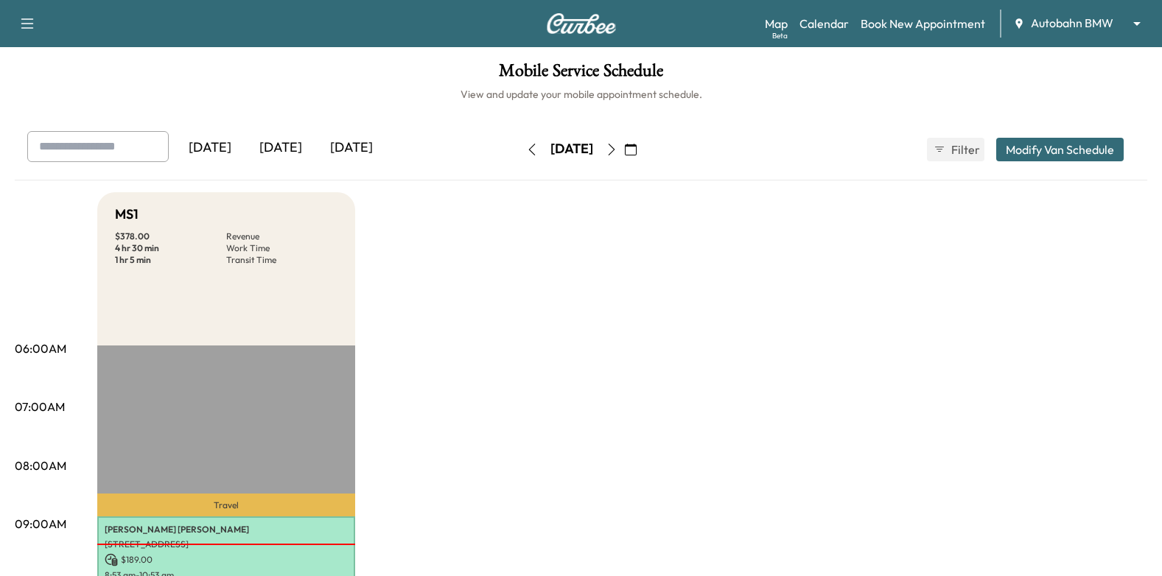
click at [643, 141] on button "button" at bounding box center [630, 150] width 25 height 24
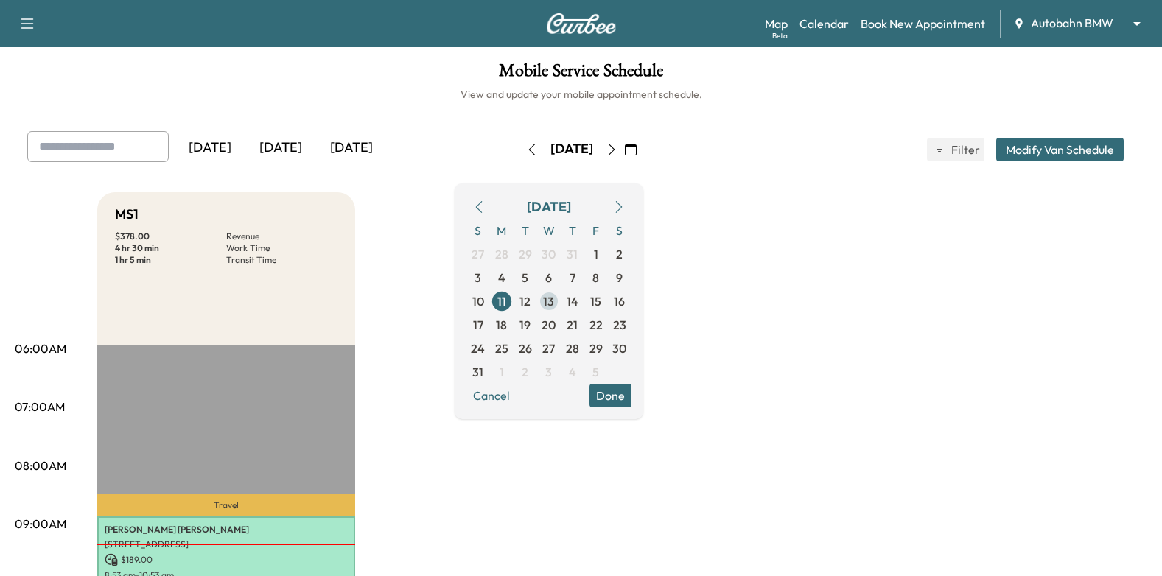
click at [554, 307] on span "13" at bounding box center [548, 301] width 11 height 18
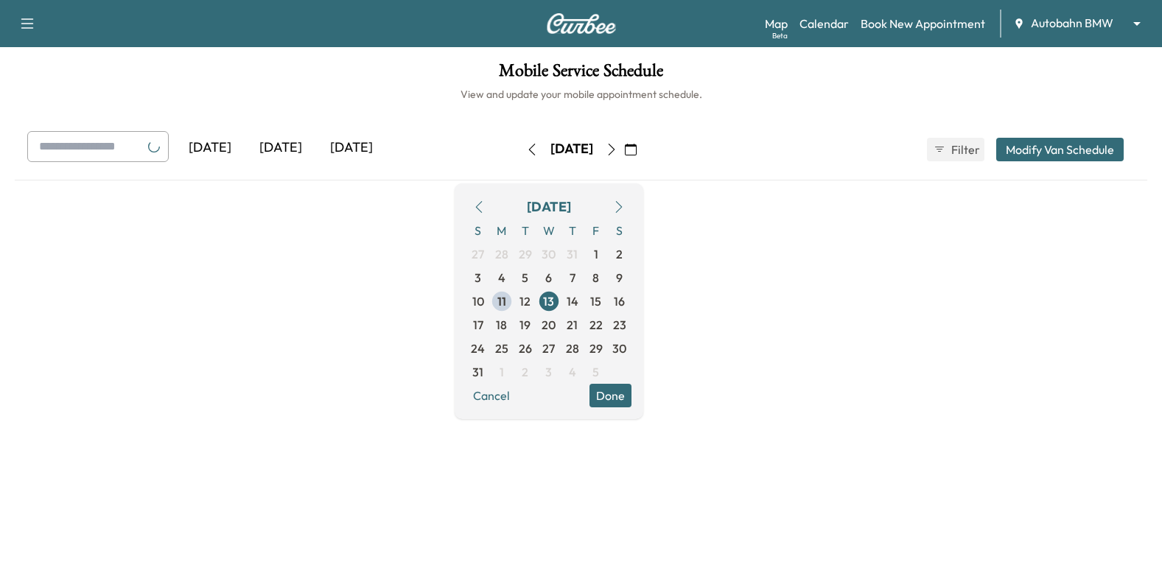
click at [631, 396] on button "Done" at bounding box center [610, 396] width 42 height 24
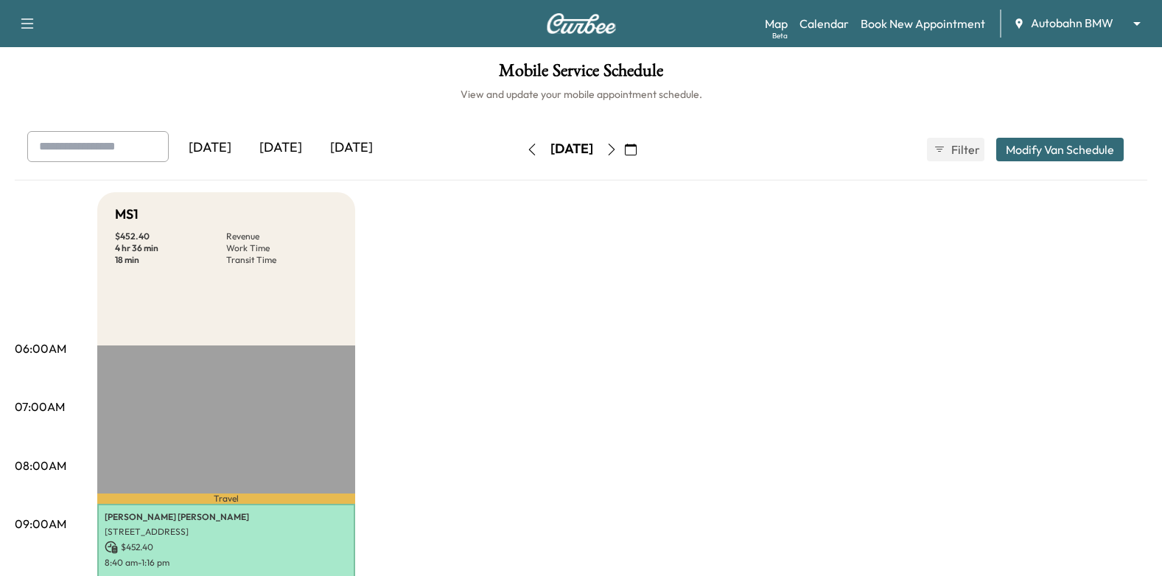
click at [617, 150] on icon "button" at bounding box center [611, 150] width 12 height 12
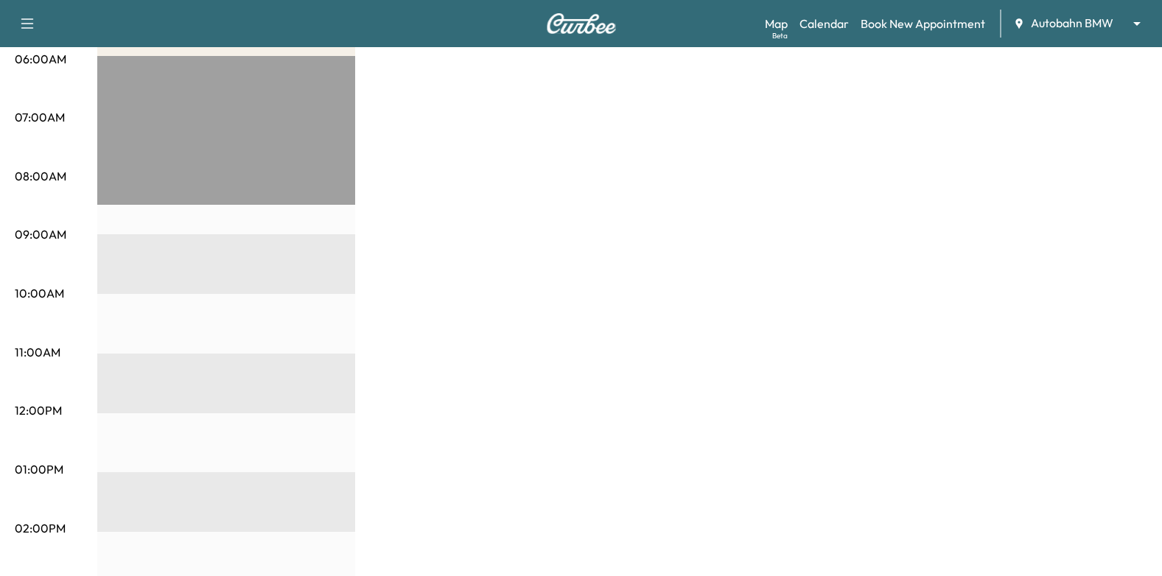
scroll to position [147, 0]
